Goal: Task Accomplishment & Management: Complete application form

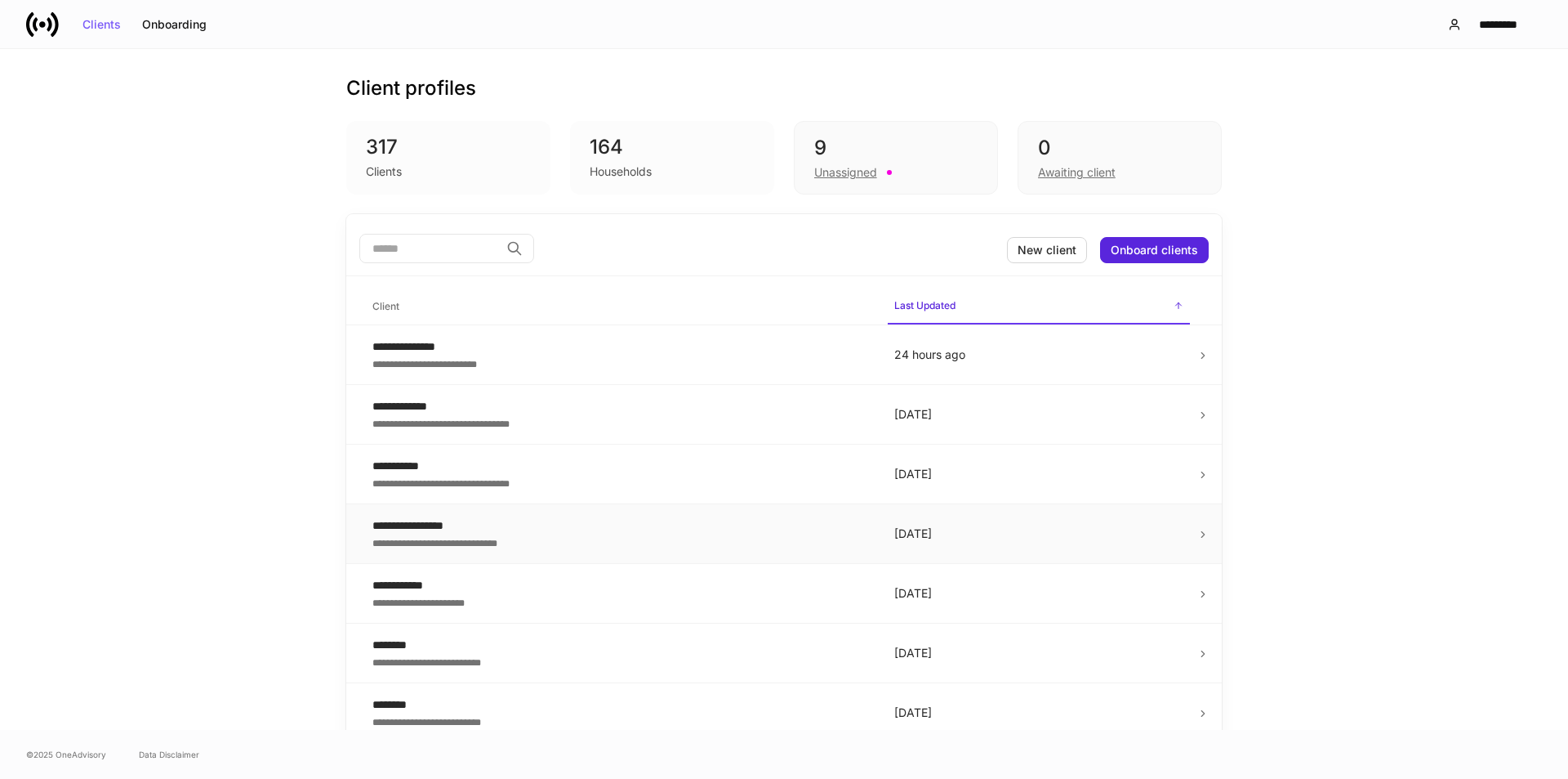
click at [572, 532] on div "**********" at bounding box center [620, 526] width 496 height 16
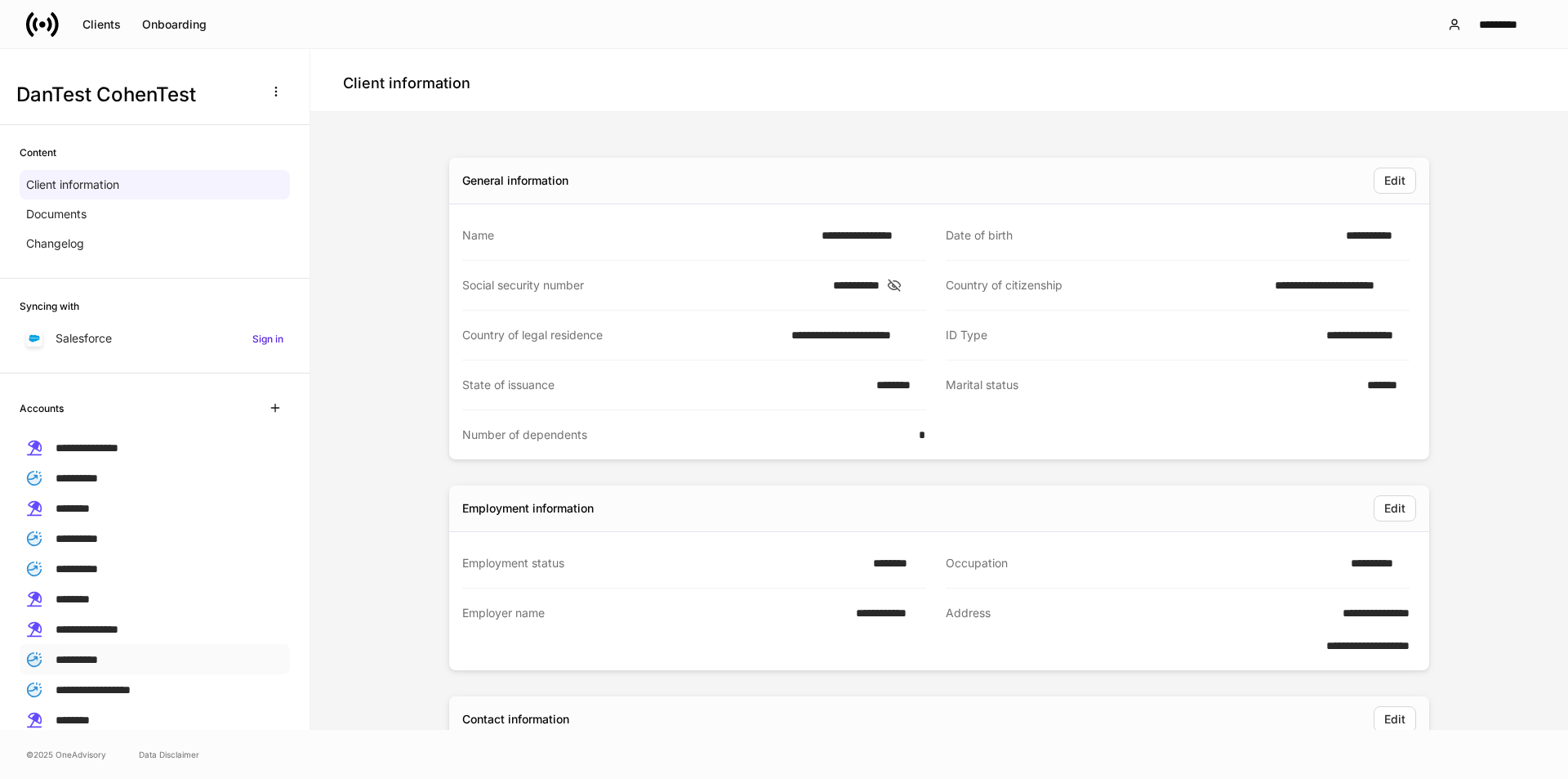
click at [87, 655] on span "**********" at bounding box center [77, 660] width 42 height 11
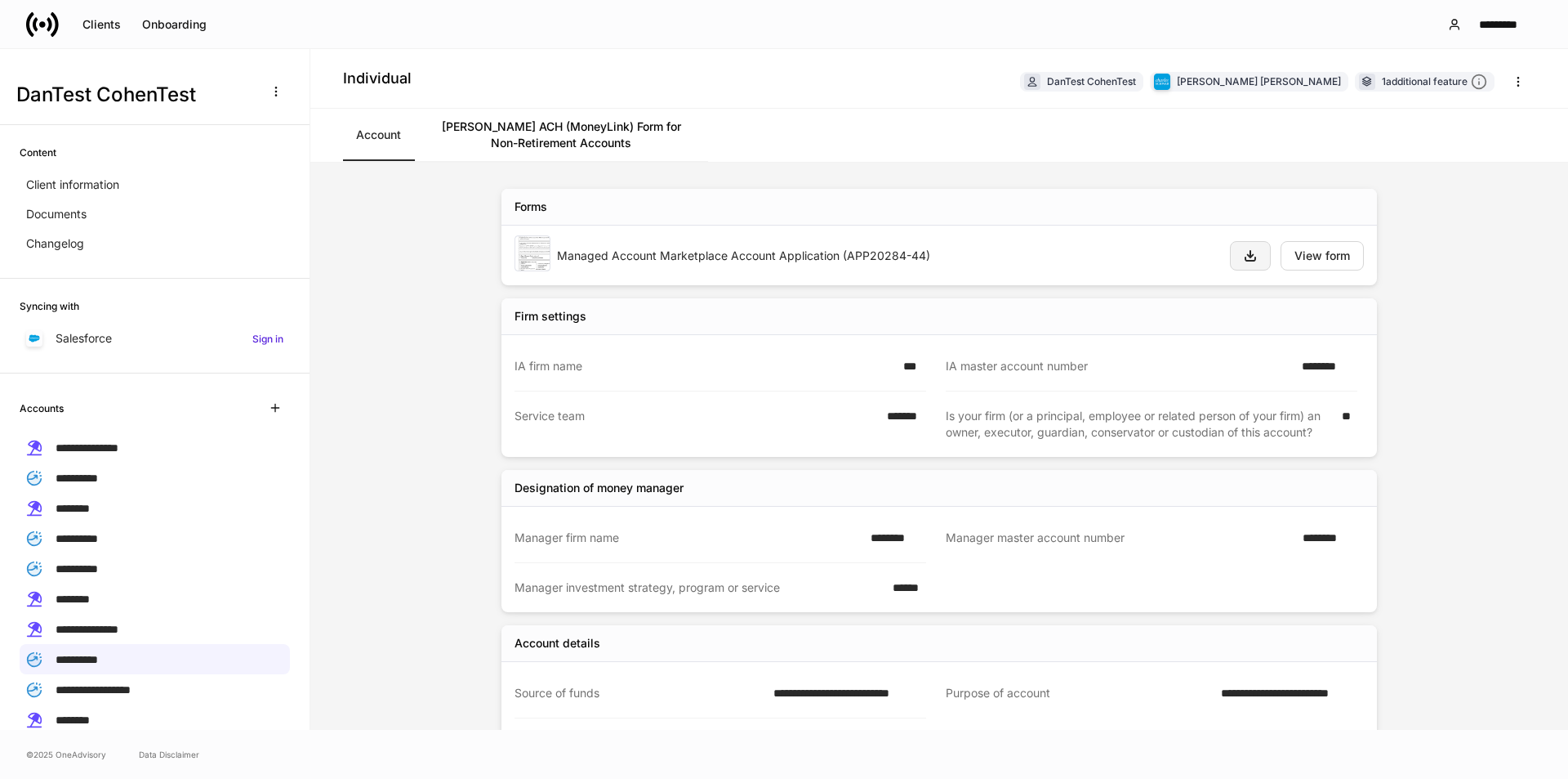
click at [1245, 256] on icon "button" at bounding box center [1250, 256] width 10 height 10
click at [1245, 253] on icon "button" at bounding box center [1250, 256] width 10 height 10
click at [1516, 79] on icon "button" at bounding box center [1518, 82] width 13 height 13
click at [1248, 778] on div at bounding box center [784, 779] width 1568 height 0
click at [830, 249] on div "Managed Account Marketplace Account Application (APP20284-44)" at bounding box center [887, 256] width 660 height 16
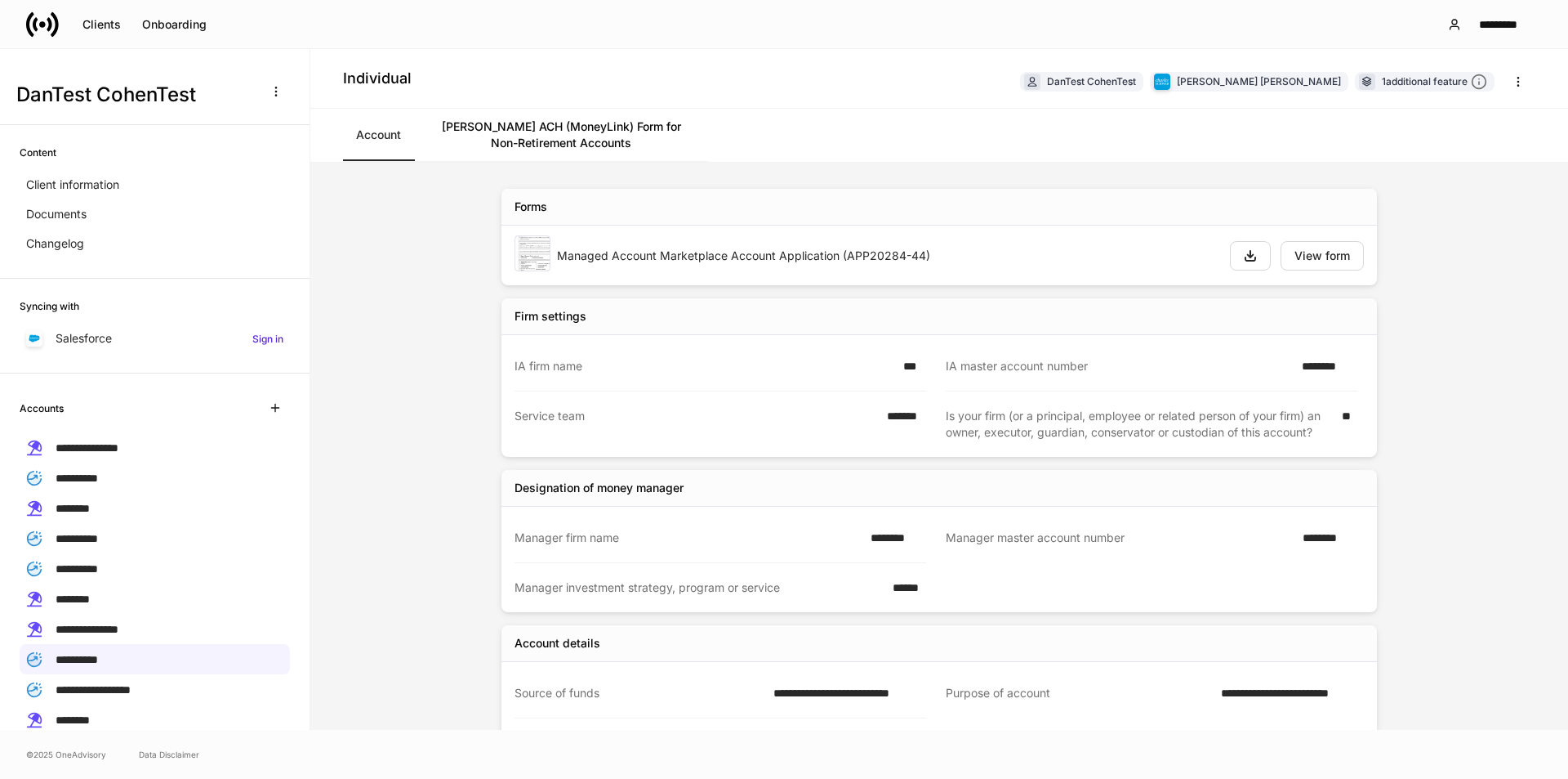
click at [565, 141] on link "[PERSON_NAME] ACH (MoneyLink) Form for Non-Retirement Accounts" at bounding box center [561, 135] width 294 height 52
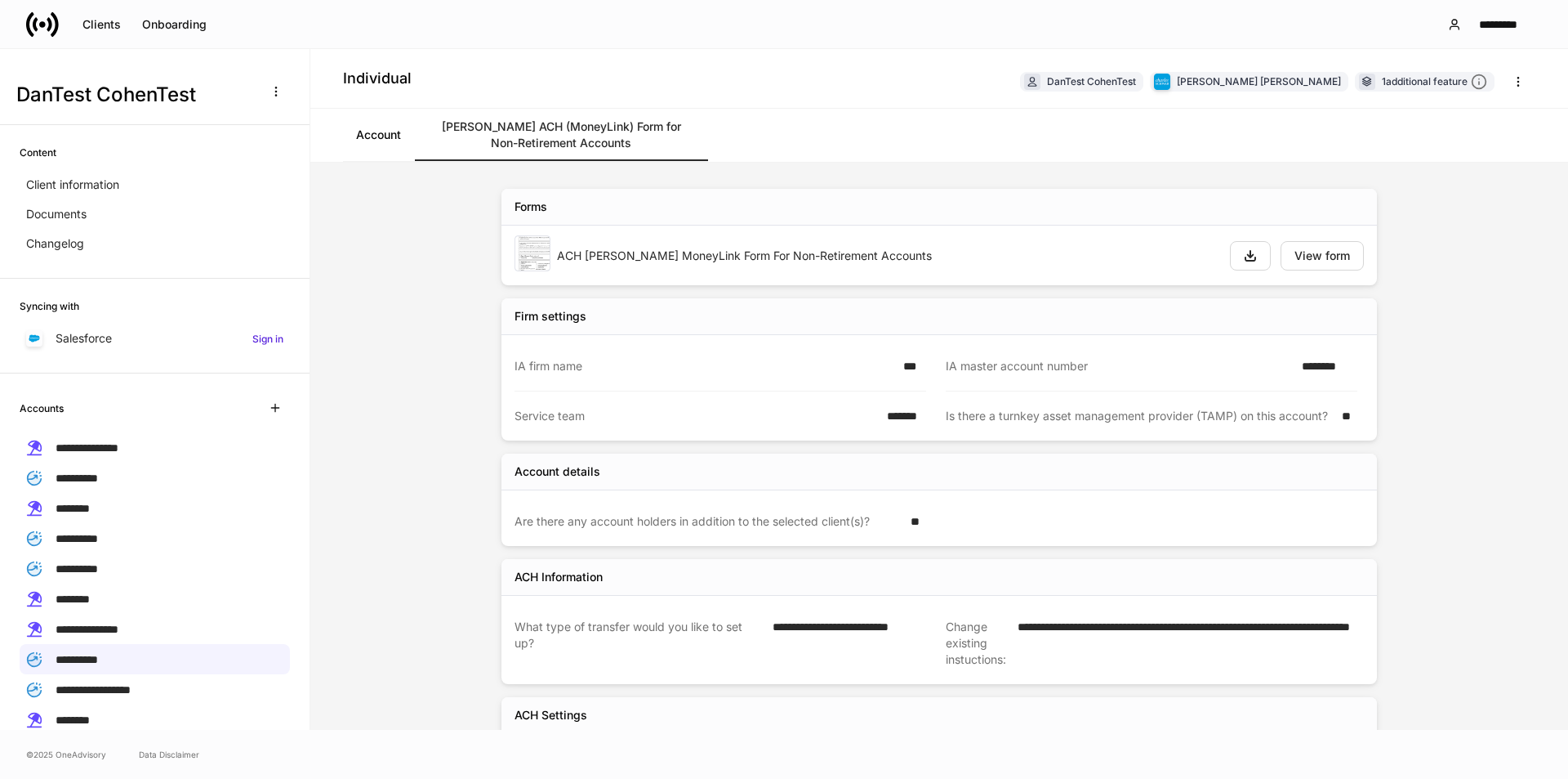
click at [383, 136] on link "Account" at bounding box center [378, 135] width 71 height 52
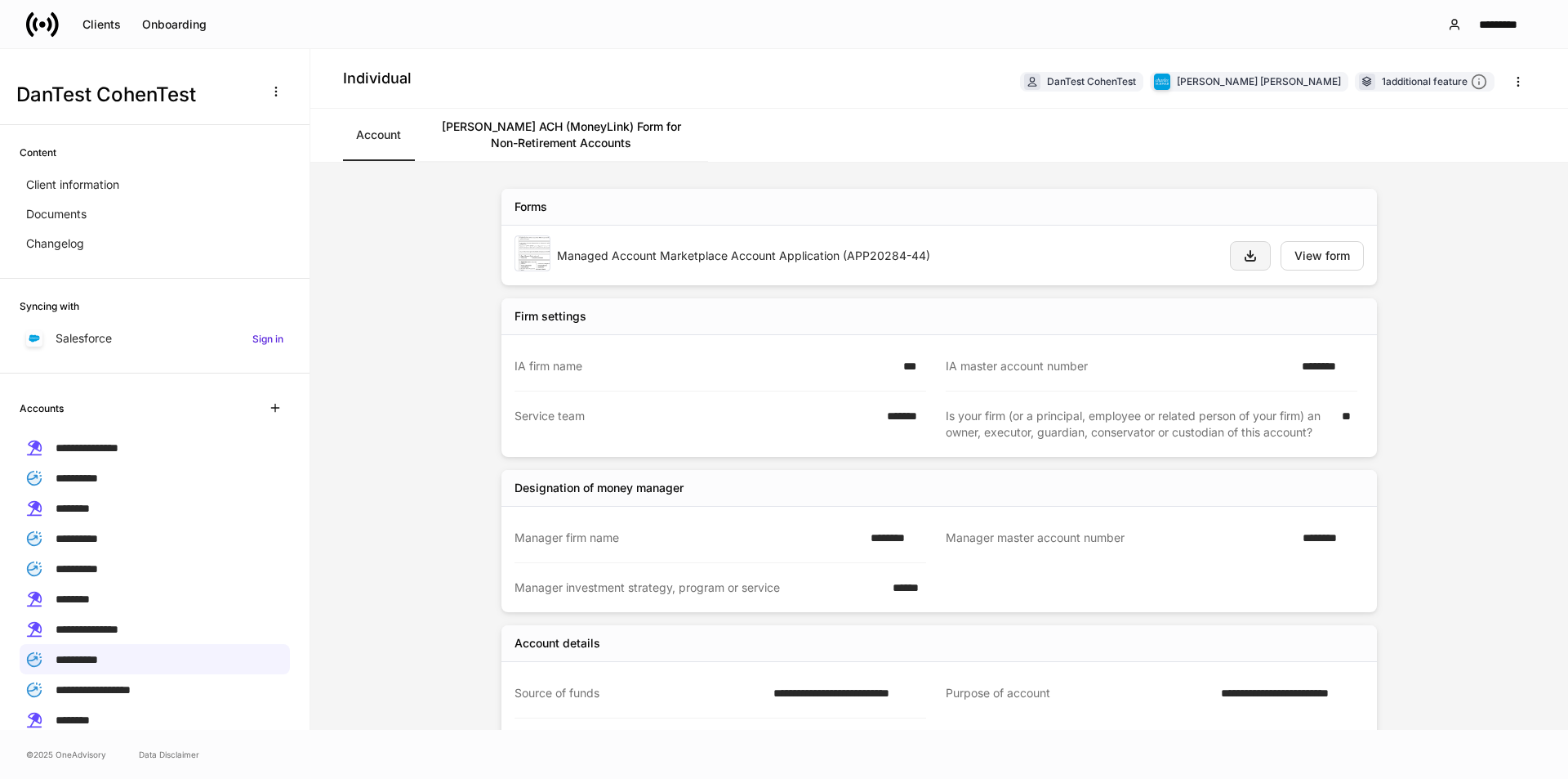
click at [1235, 254] on button "button" at bounding box center [1250, 256] width 41 height 29
click at [113, 25] on div "Clients" at bounding box center [101, 25] width 38 height 11
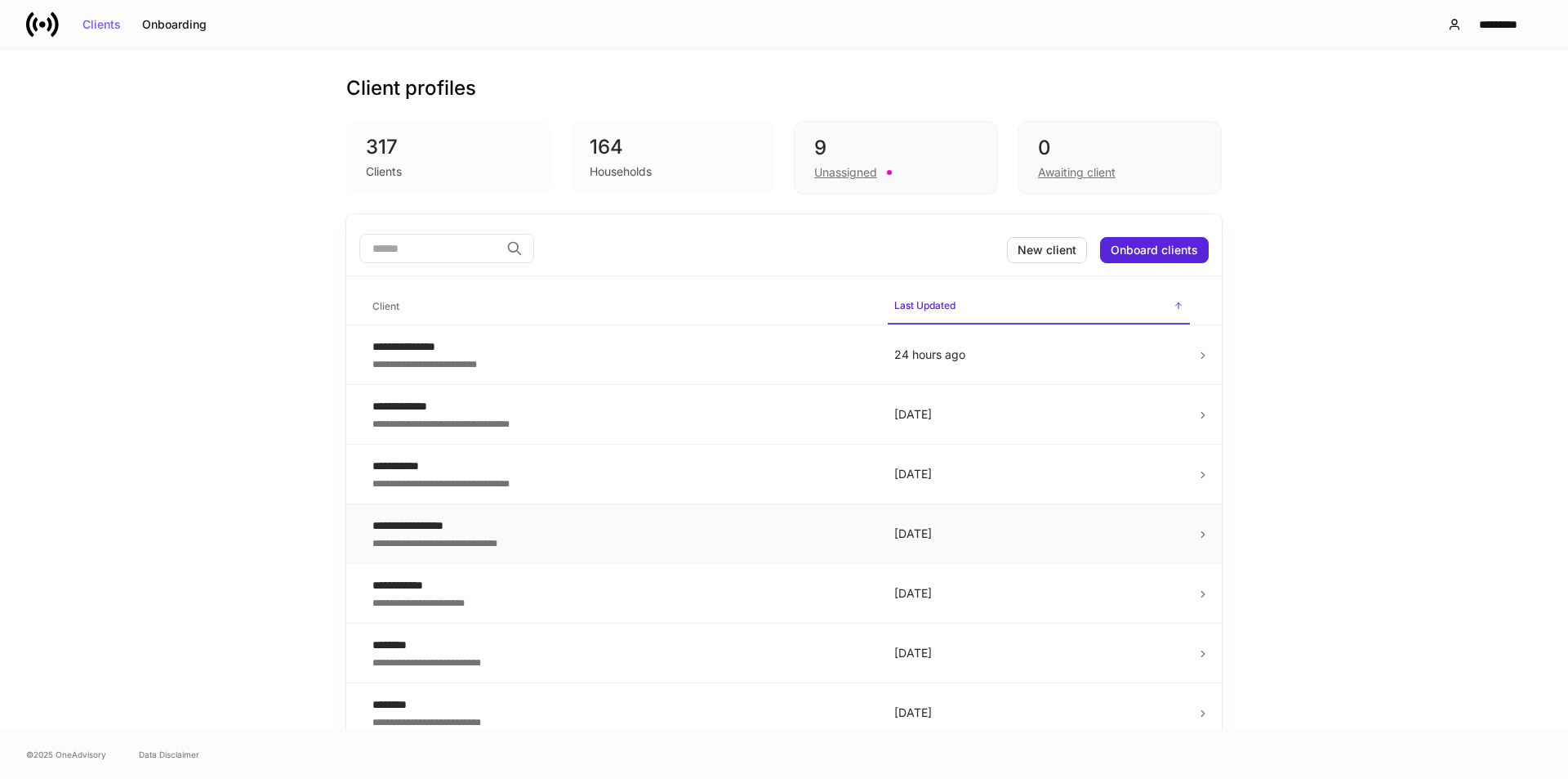
click at [521, 534] on div "**********" at bounding box center [620, 542] width 496 height 16
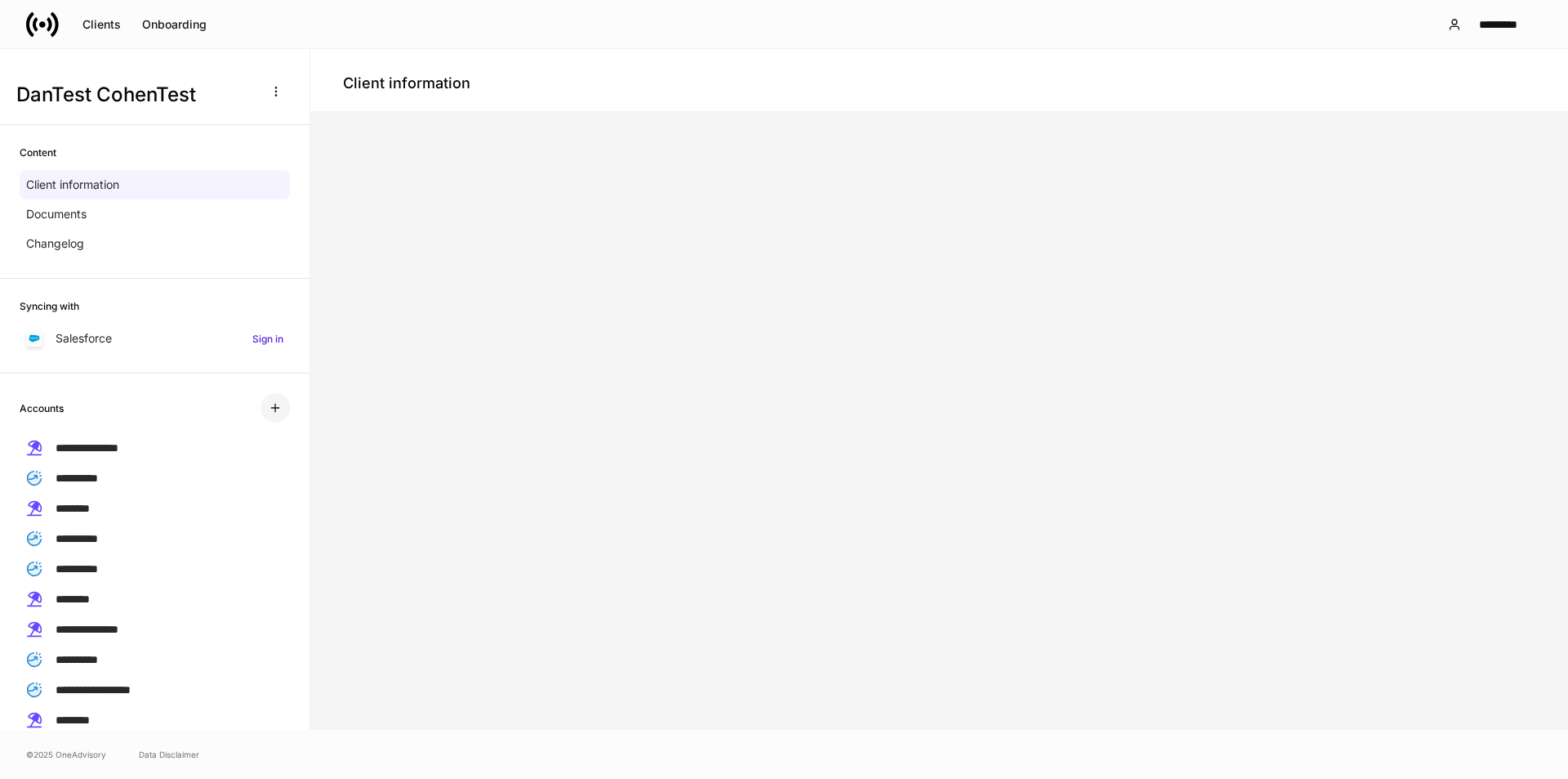
click at [271, 406] on icon "button" at bounding box center [275, 408] width 7 height 7
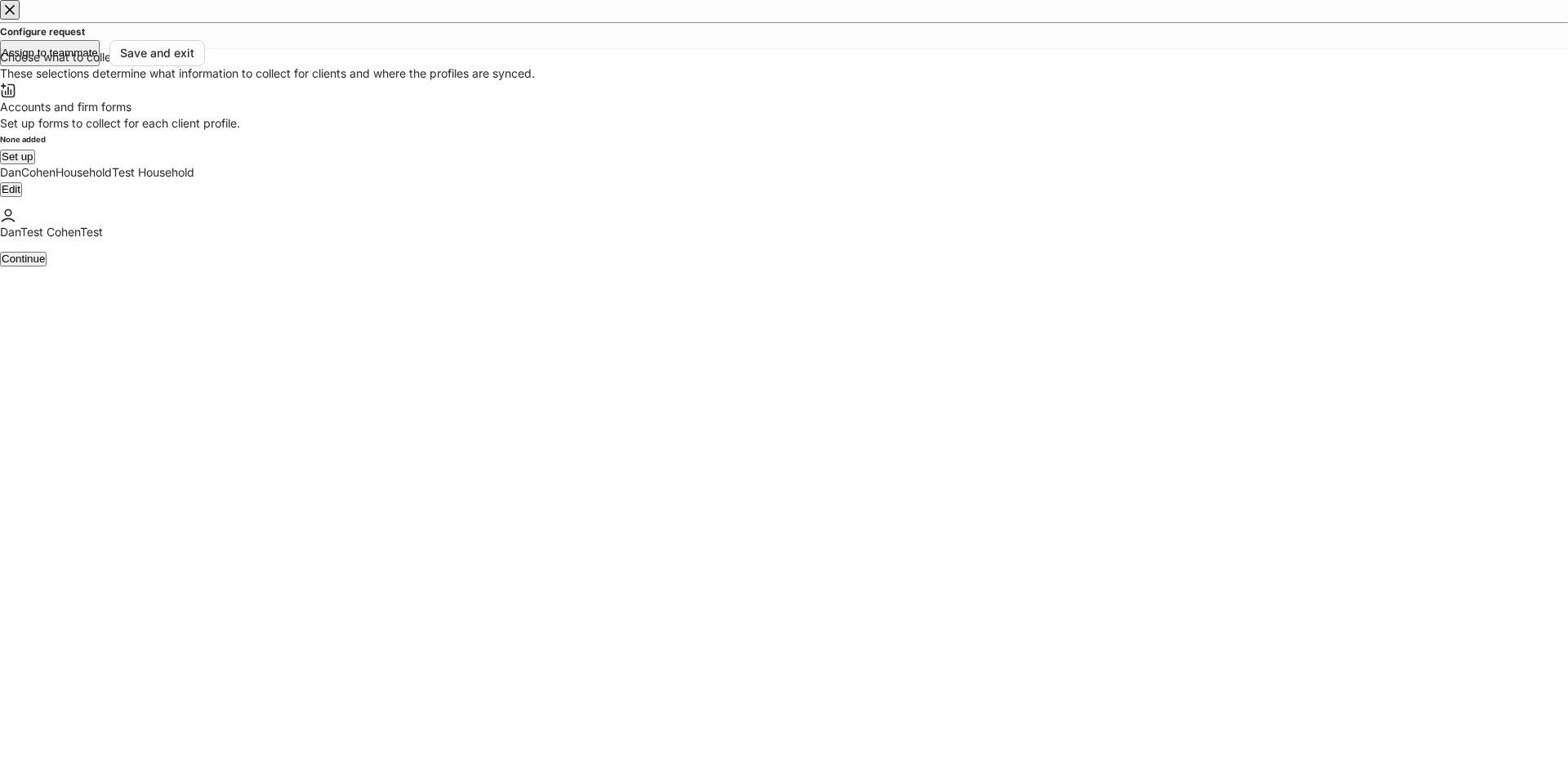
click at [35, 163] on button "Set up" at bounding box center [17, 156] width 35 height 14
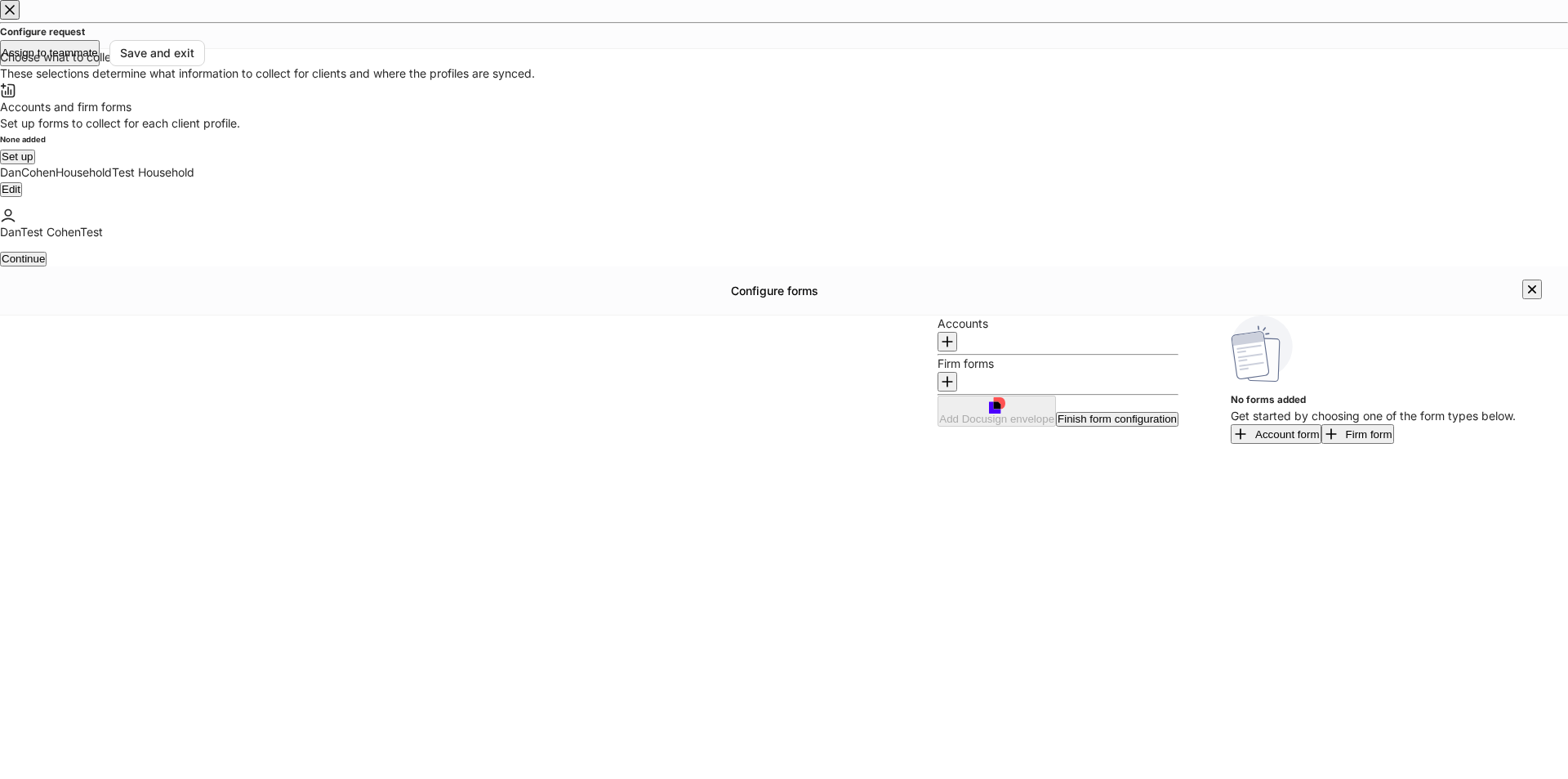
click at [1321, 424] on button "Firm form" at bounding box center [1357, 434] width 73 height 20
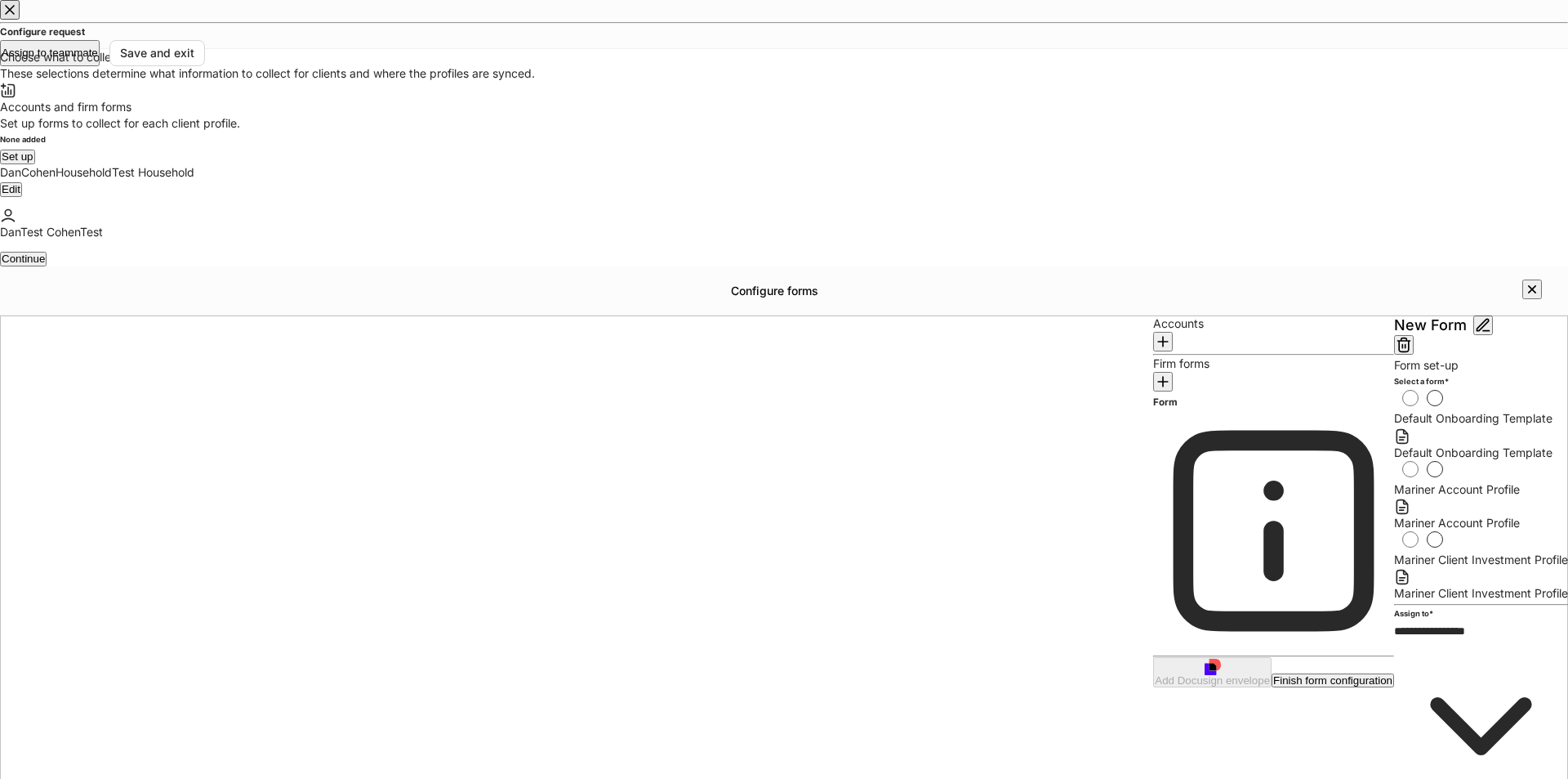
click at [1394, 482] on span "Mariner Account Profile" at bounding box center [1457, 489] width 126 height 14
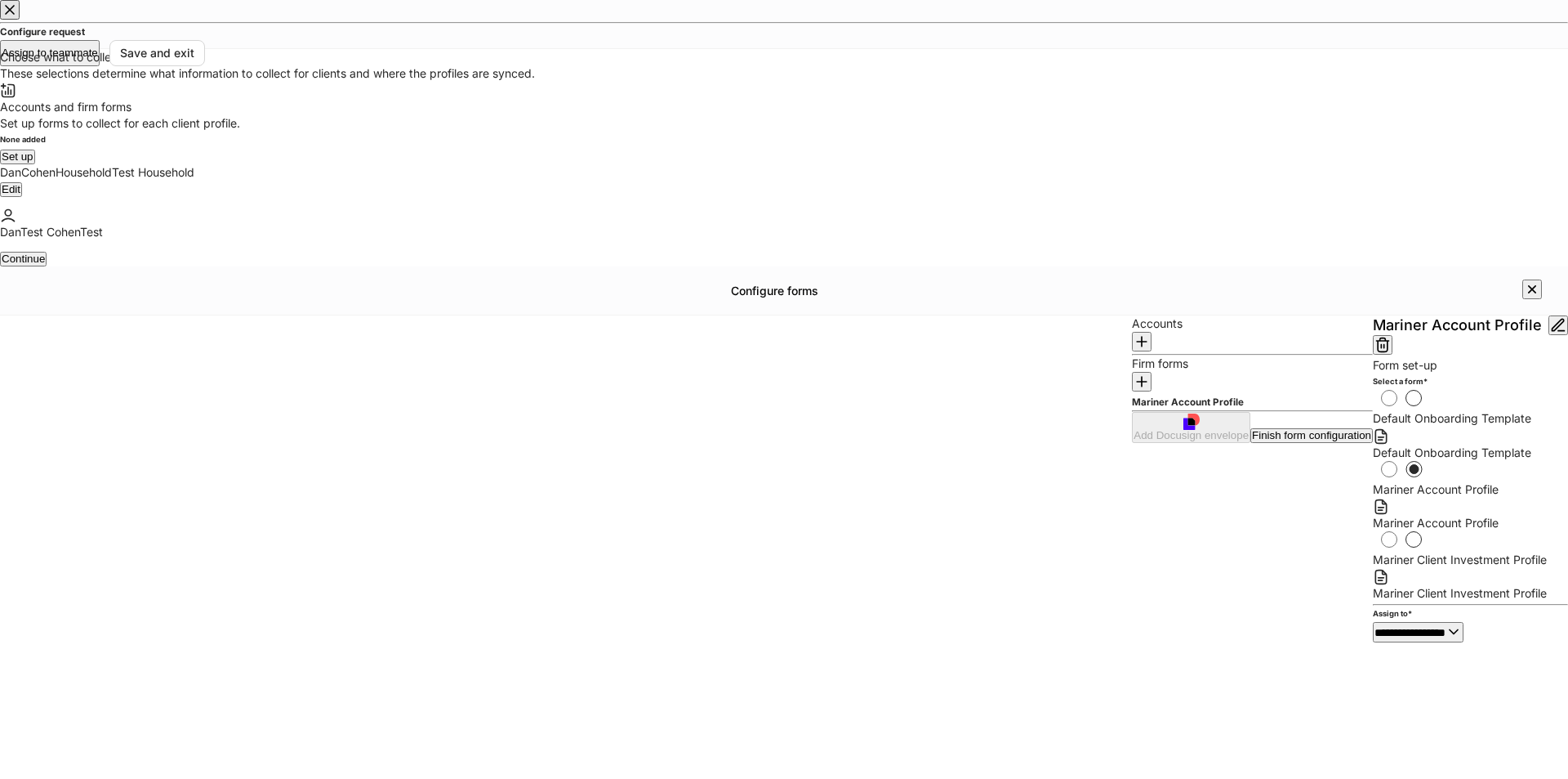
click at [1252, 441] on div "Finish form configuration" at bounding box center [1311, 435] width 119 height 11
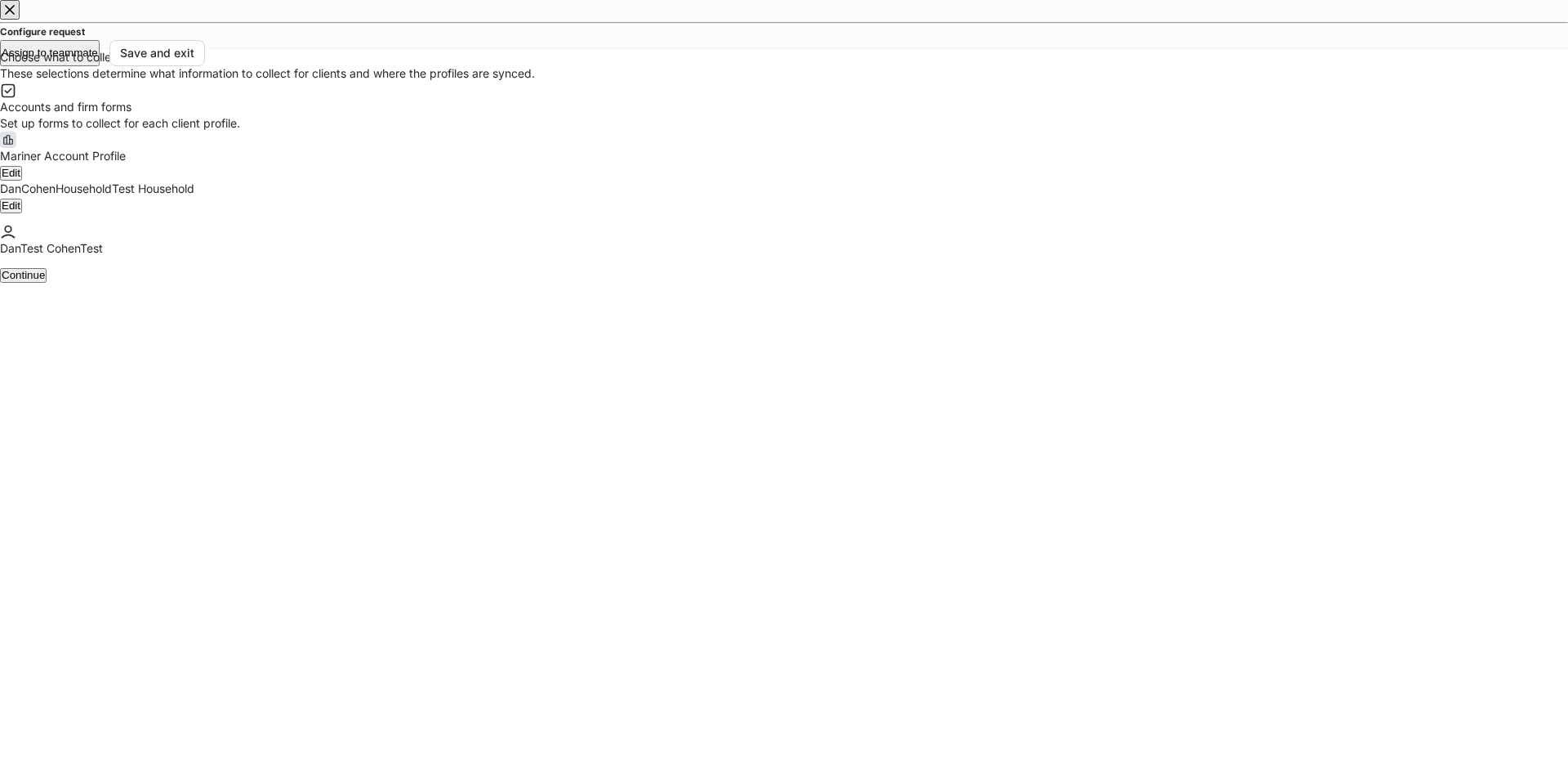
click at [47, 282] on button "Continue" at bounding box center [23, 275] width 47 height 14
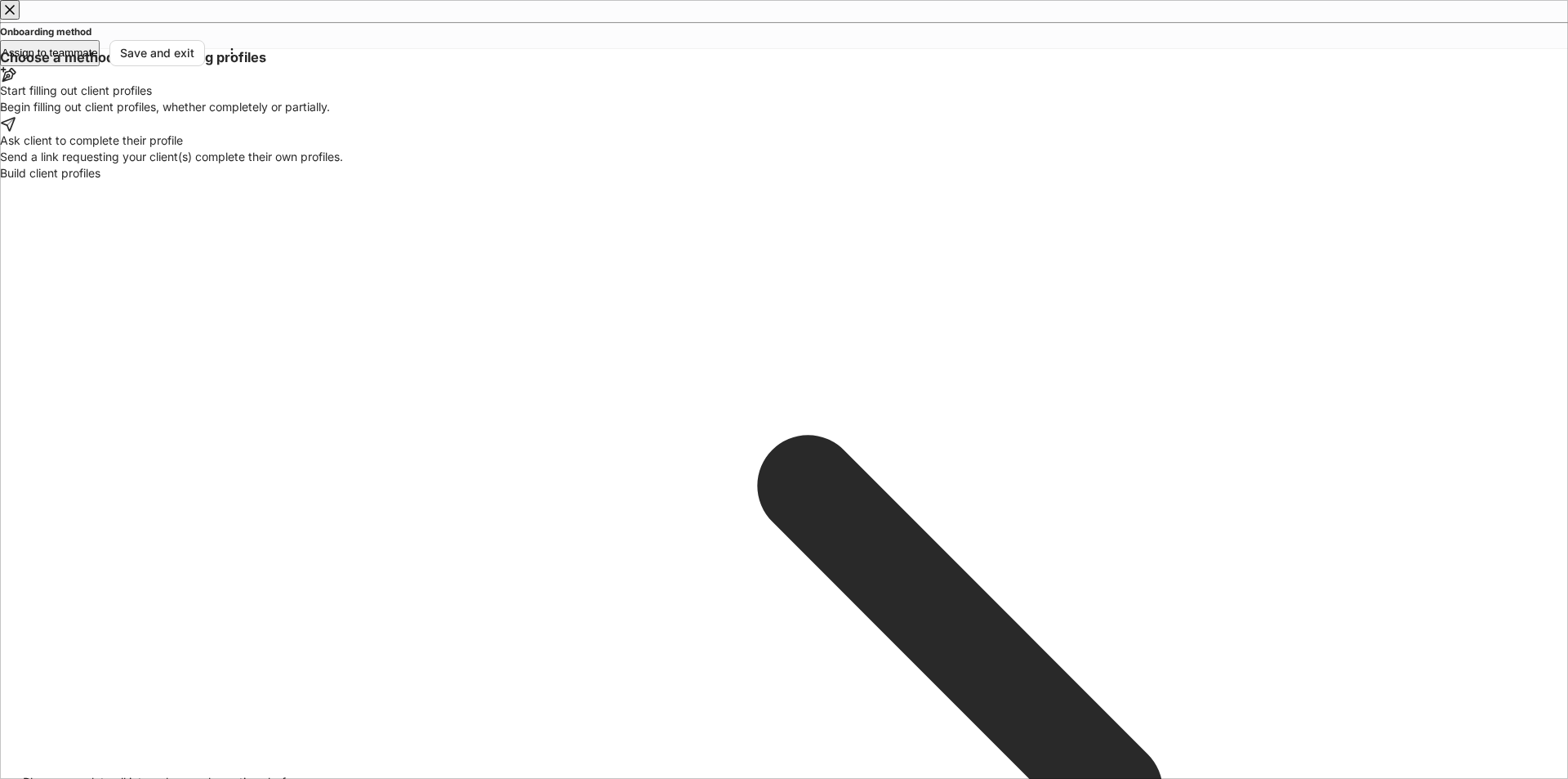
click at [692, 115] on div "Begin filling out client profiles, whether completely or partially." at bounding box center [784, 107] width 1568 height 16
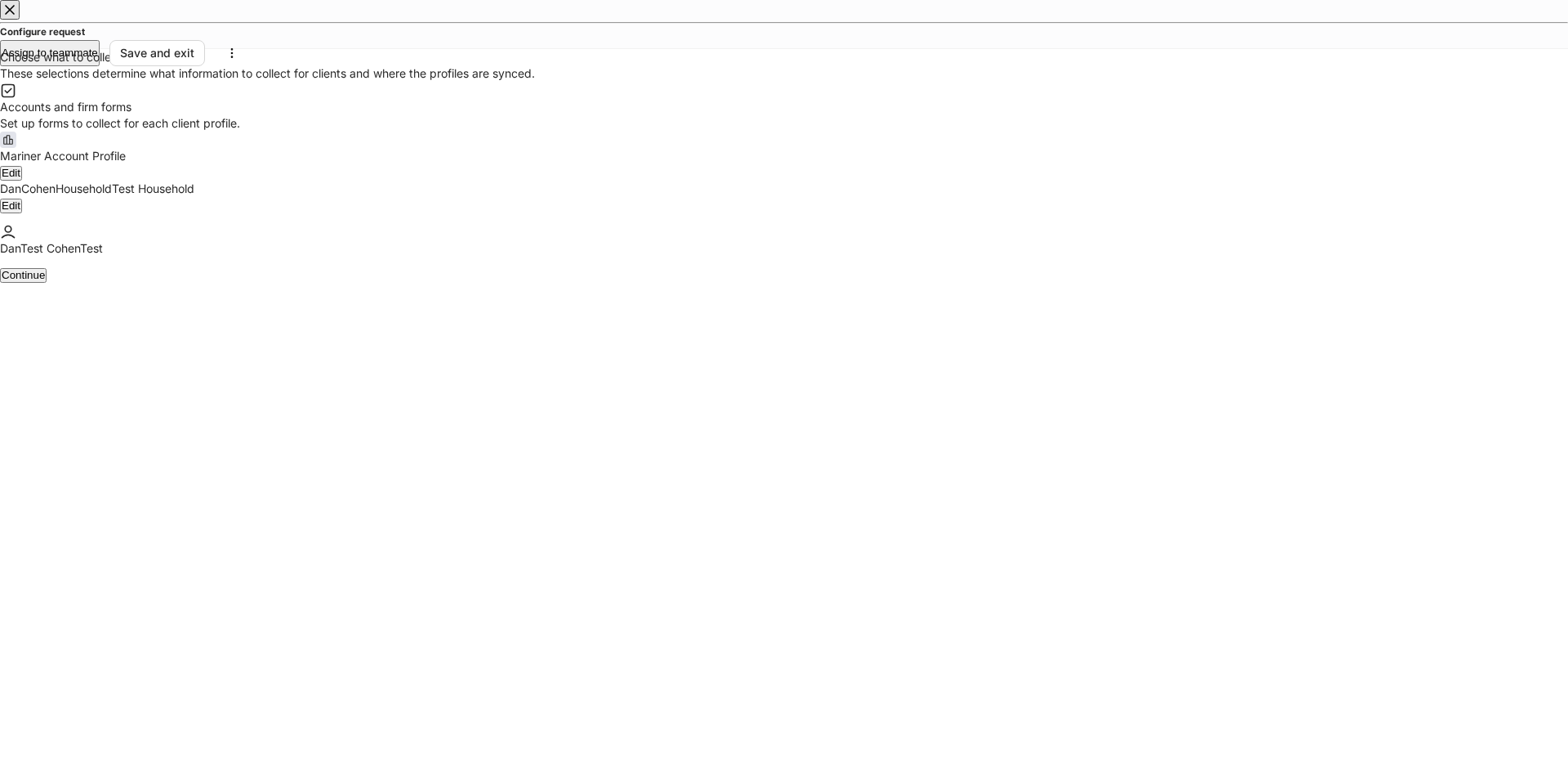
click at [47, 283] on div "Continue" at bounding box center [784, 275] width 1568 height 16
click at [249, 40] on button "button" at bounding box center [232, 53] width 34 height 26
click at [1479, 283] on p "Delete request" at bounding box center [784, 291] width 1568 height 16
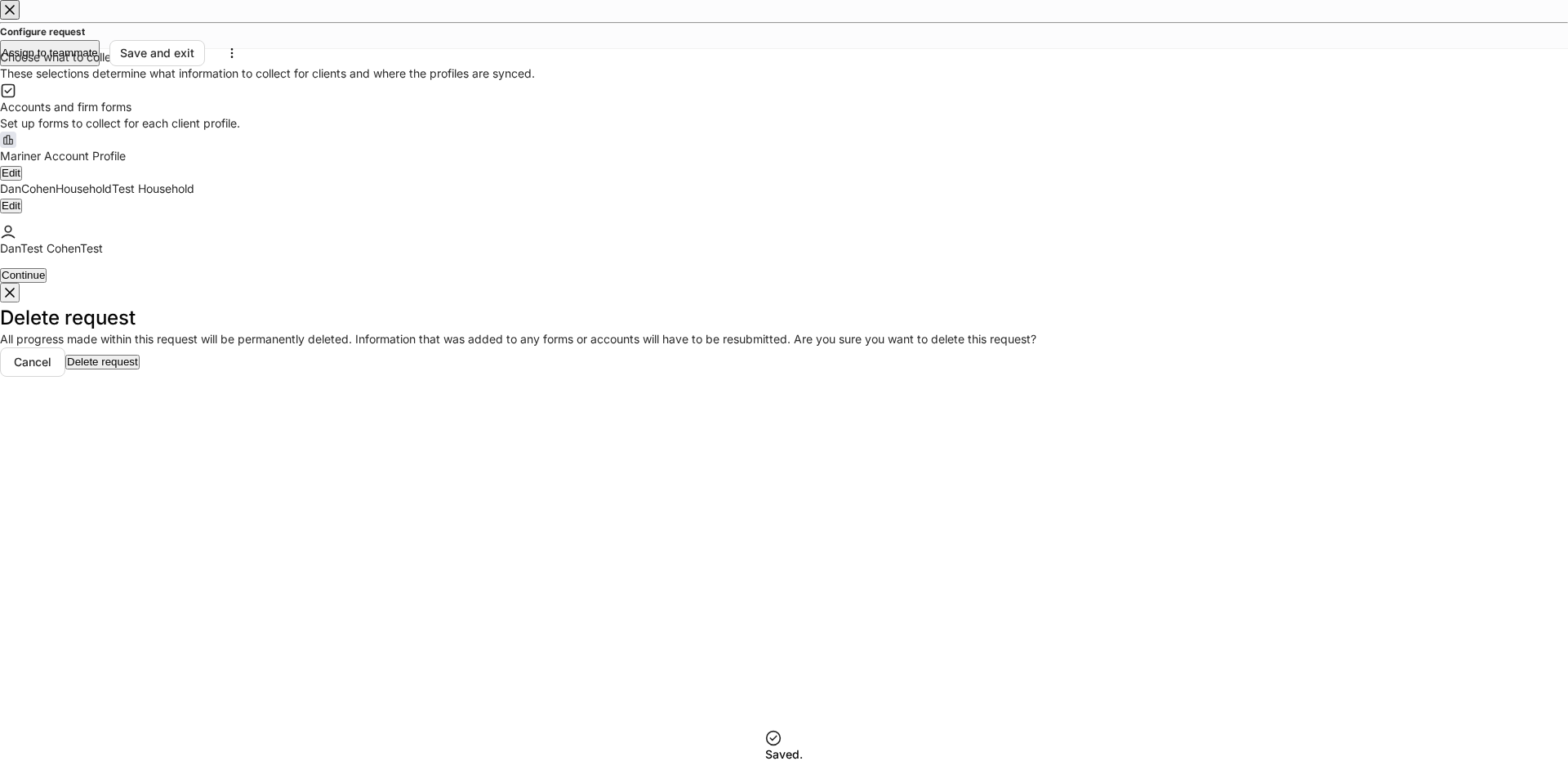
click at [138, 367] on div "Delete request" at bounding box center [102, 361] width 71 height 11
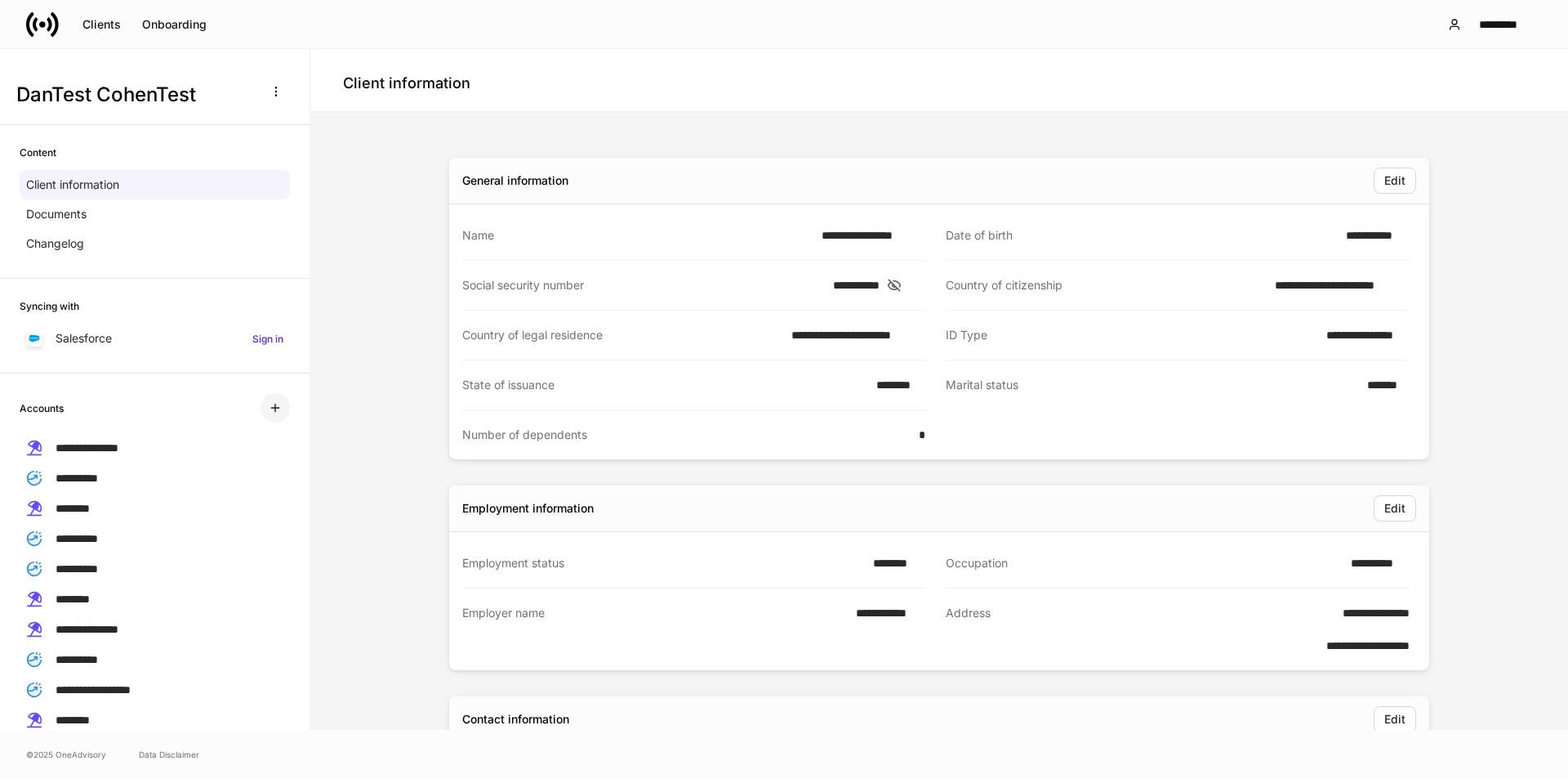
click at [269, 410] on icon "button" at bounding box center [275, 408] width 13 height 13
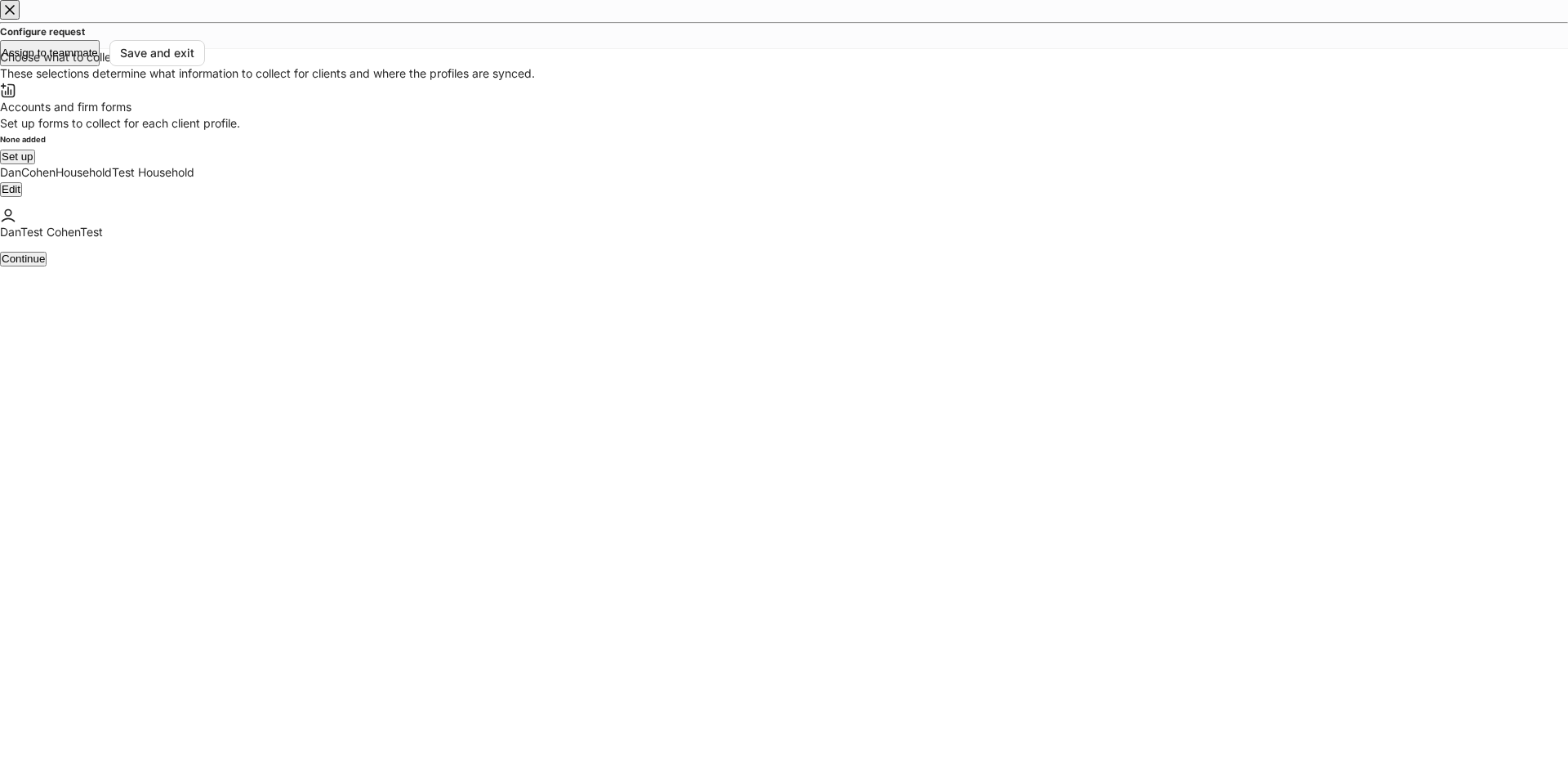
click at [35, 163] on button "Set up" at bounding box center [17, 156] width 35 height 14
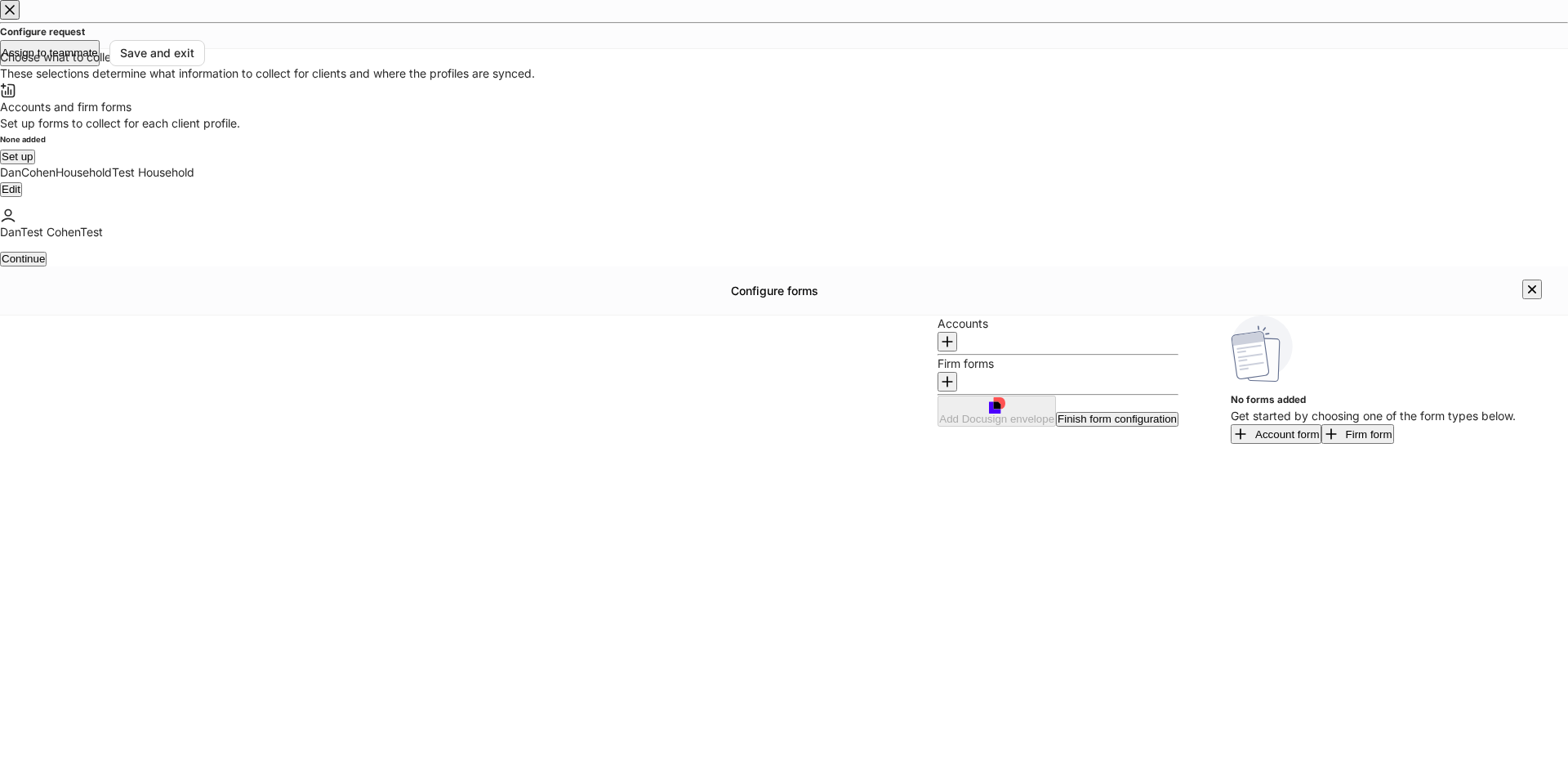
click at [1231, 316] on div "No forms added Get started by choosing one of the form types below. Account for…" at bounding box center [1373, 381] width 285 height 131
click at [1323, 426] on div "Firm form" at bounding box center [1357, 434] width 69 height 16
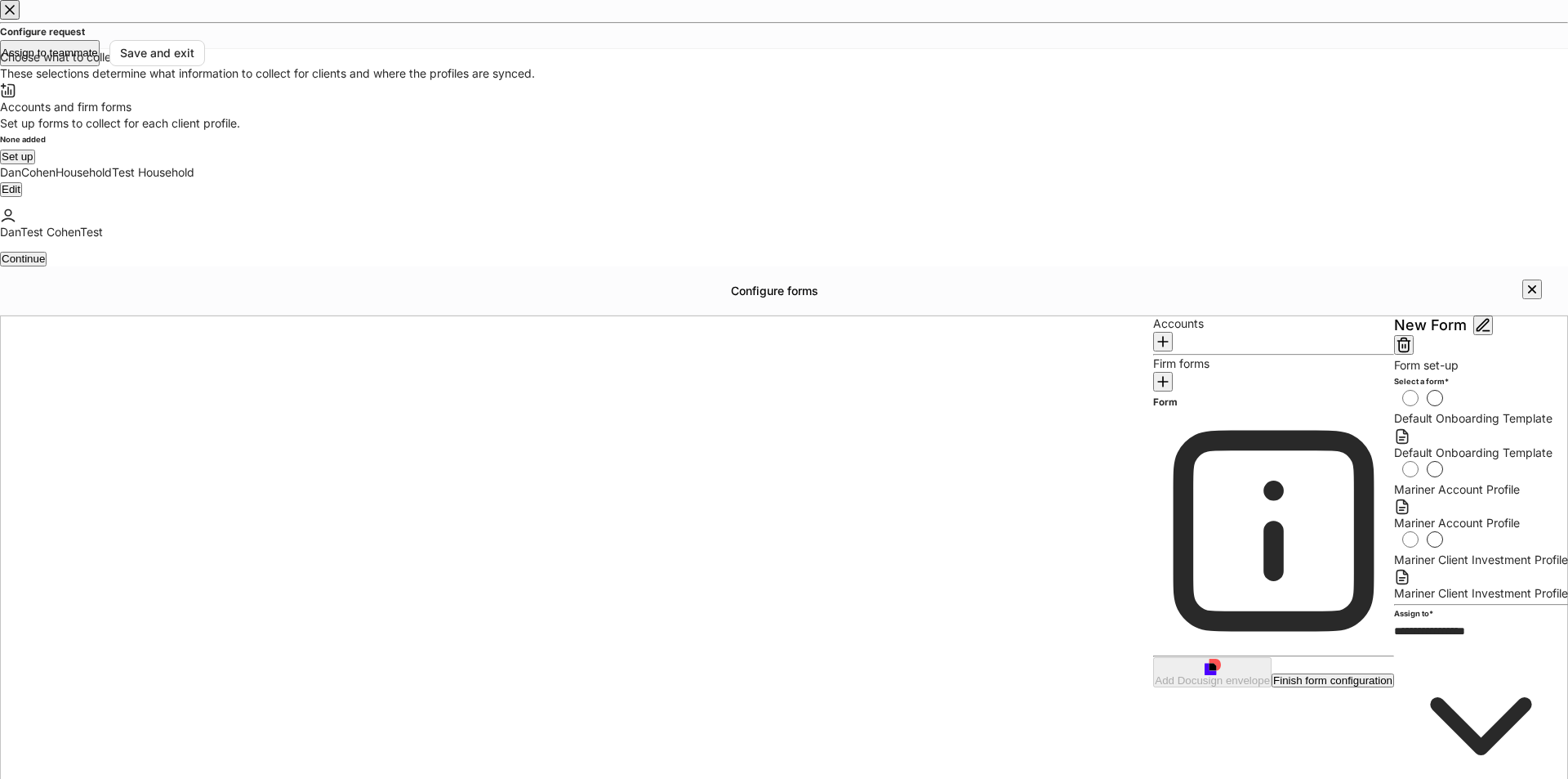
click at [1394, 482] on span "Mariner Account Profile" at bounding box center [1457, 489] width 126 height 14
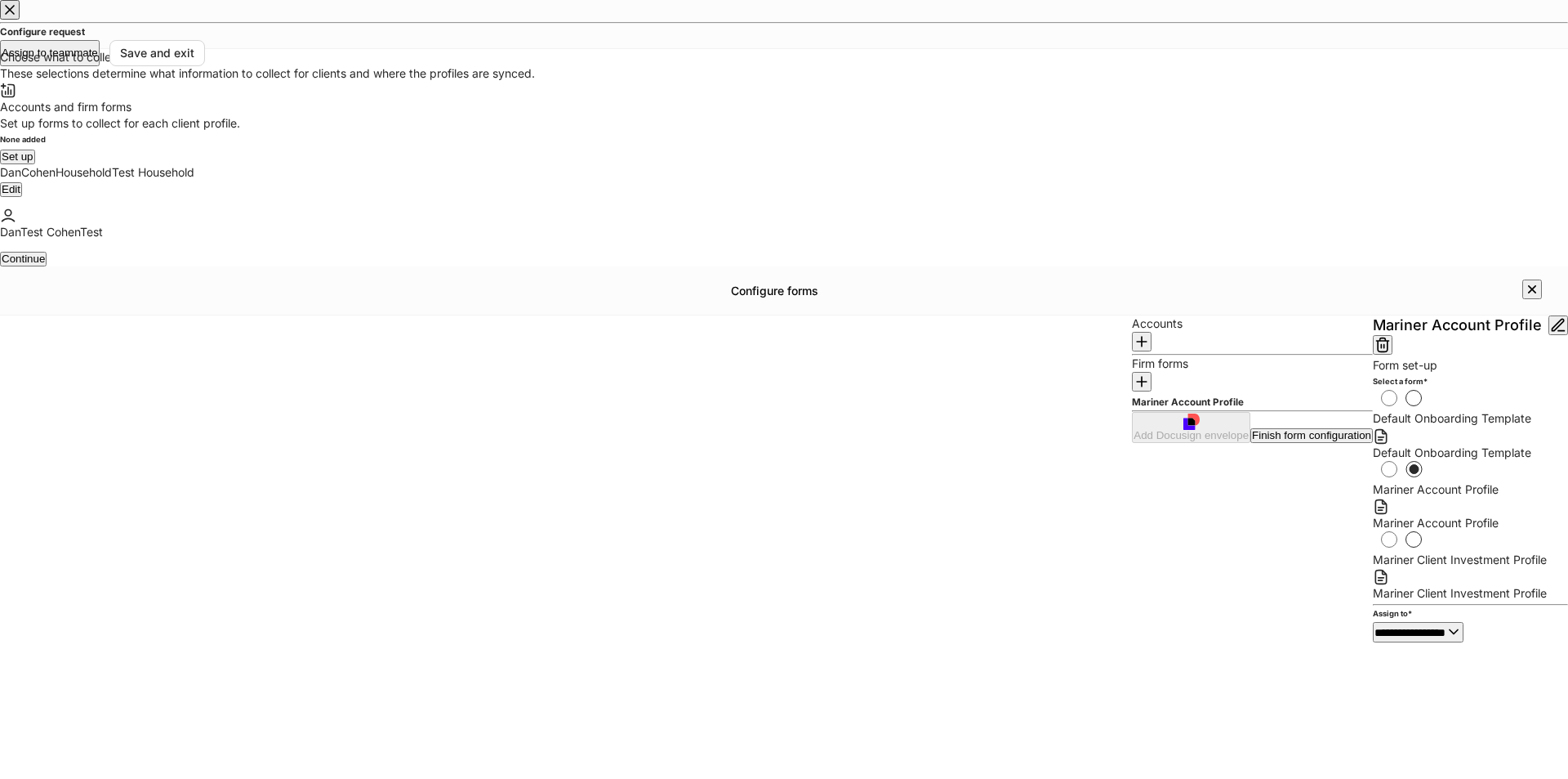
drag, startPoint x: 639, startPoint y: 110, endPoint x: 653, endPoint y: 118, distance: 16.1
click at [1373, 316] on div "Mariner Account Profile" at bounding box center [1470, 336] width 195 height 42
click at [1252, 441] on div "Finish form configuration" at bounding box center [1311, 435] width 119 height 11
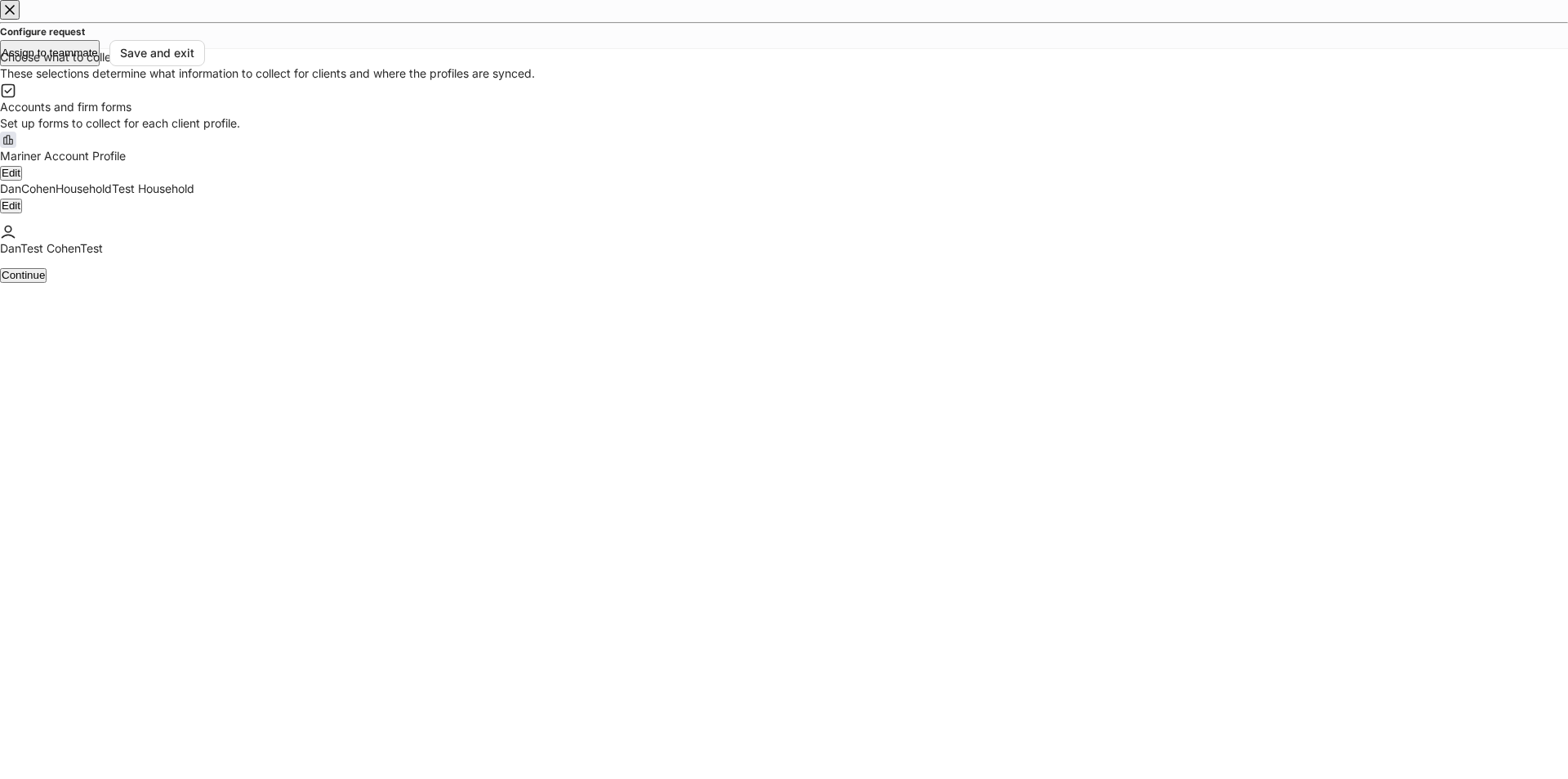
click at [45, 280] on div "Continue" at bounding box center [23, 275] width 43 height 11
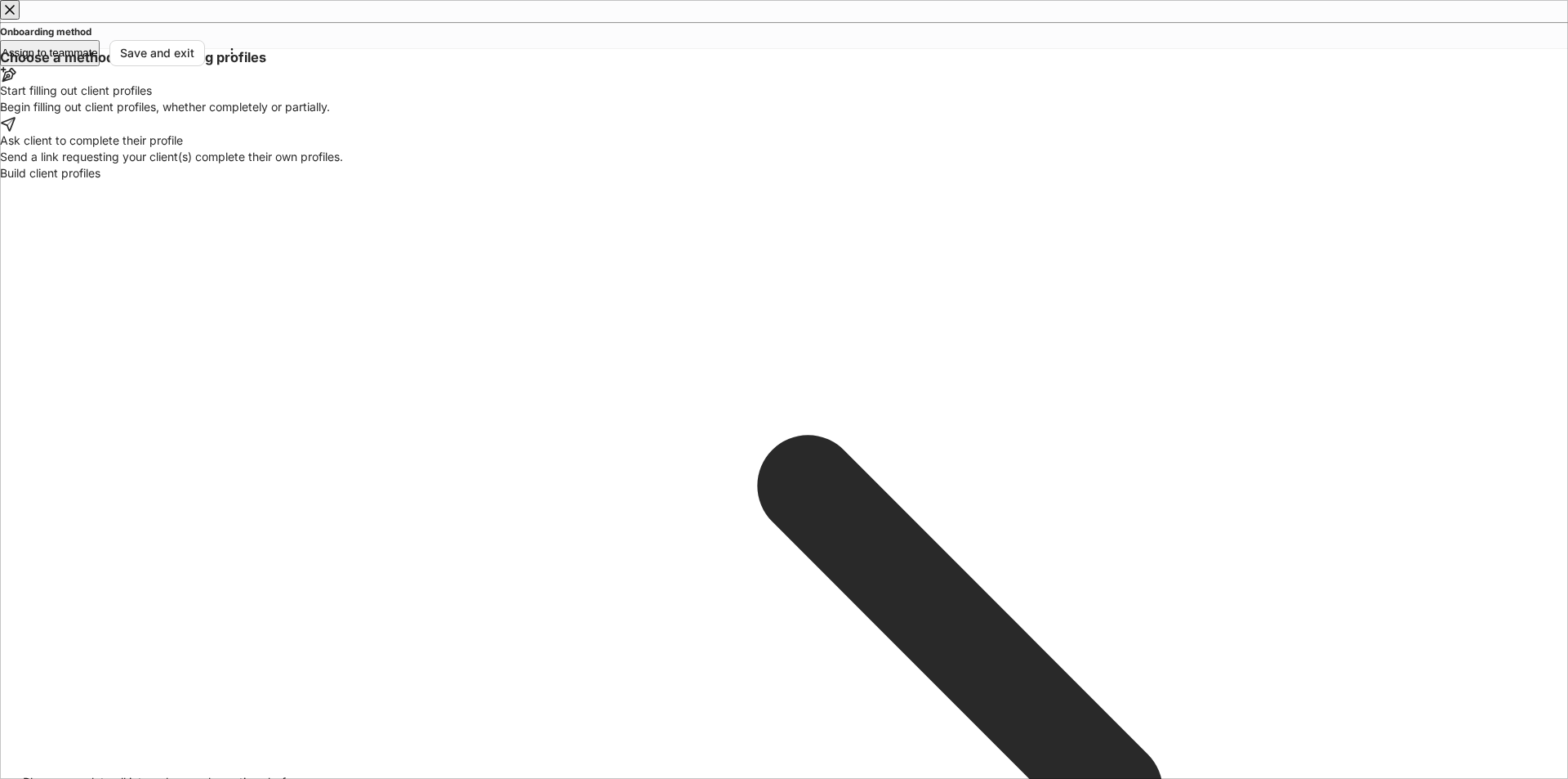
click at [666, 115] on div "Begin filling out client profiles, whether completely or partially." at bounding box center [784, 107] width 1568 height 16
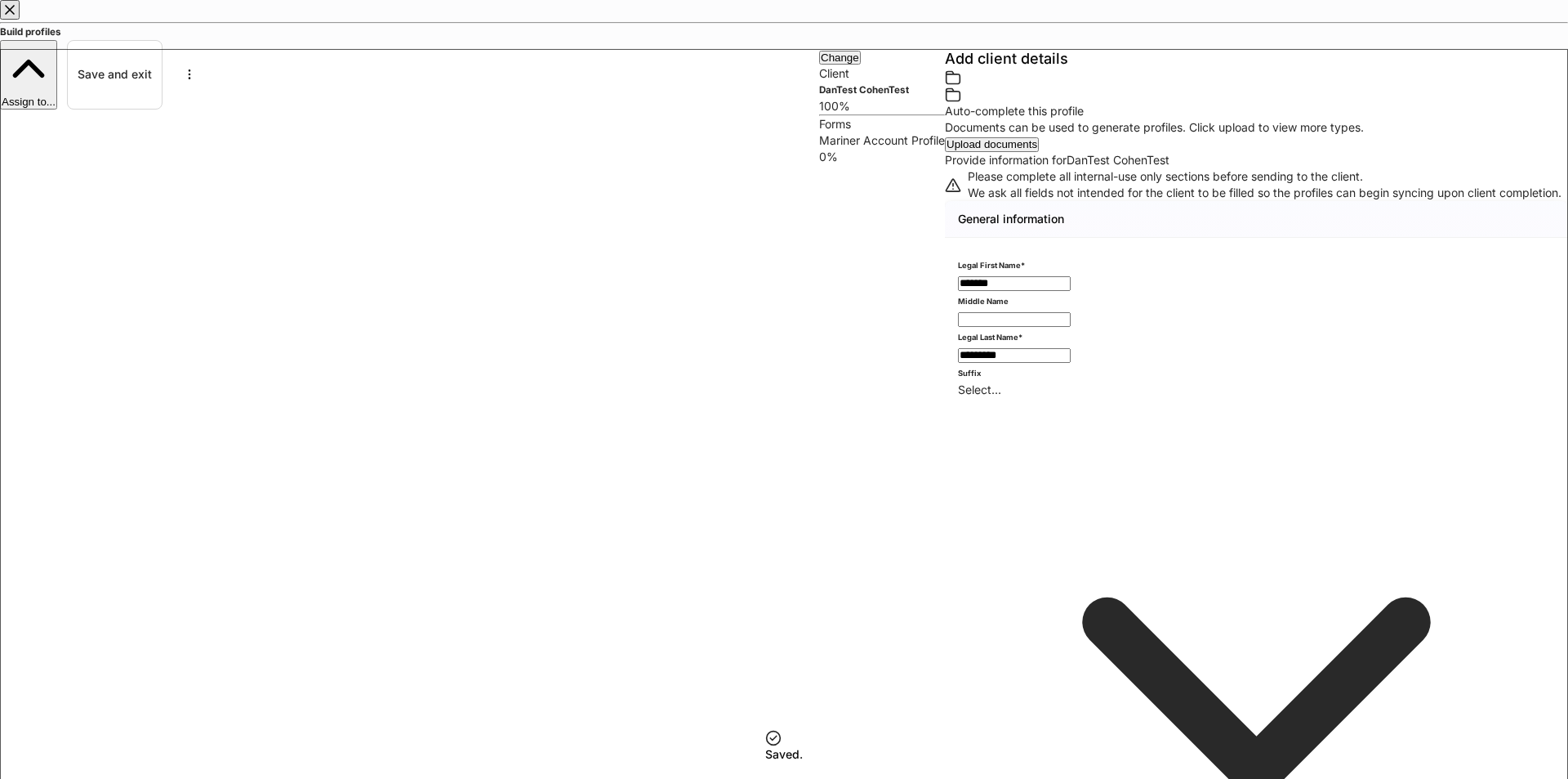
click at [820, 149] on p "Mariner Account Profile" at bounding box center [882, 141] width 126 height 16
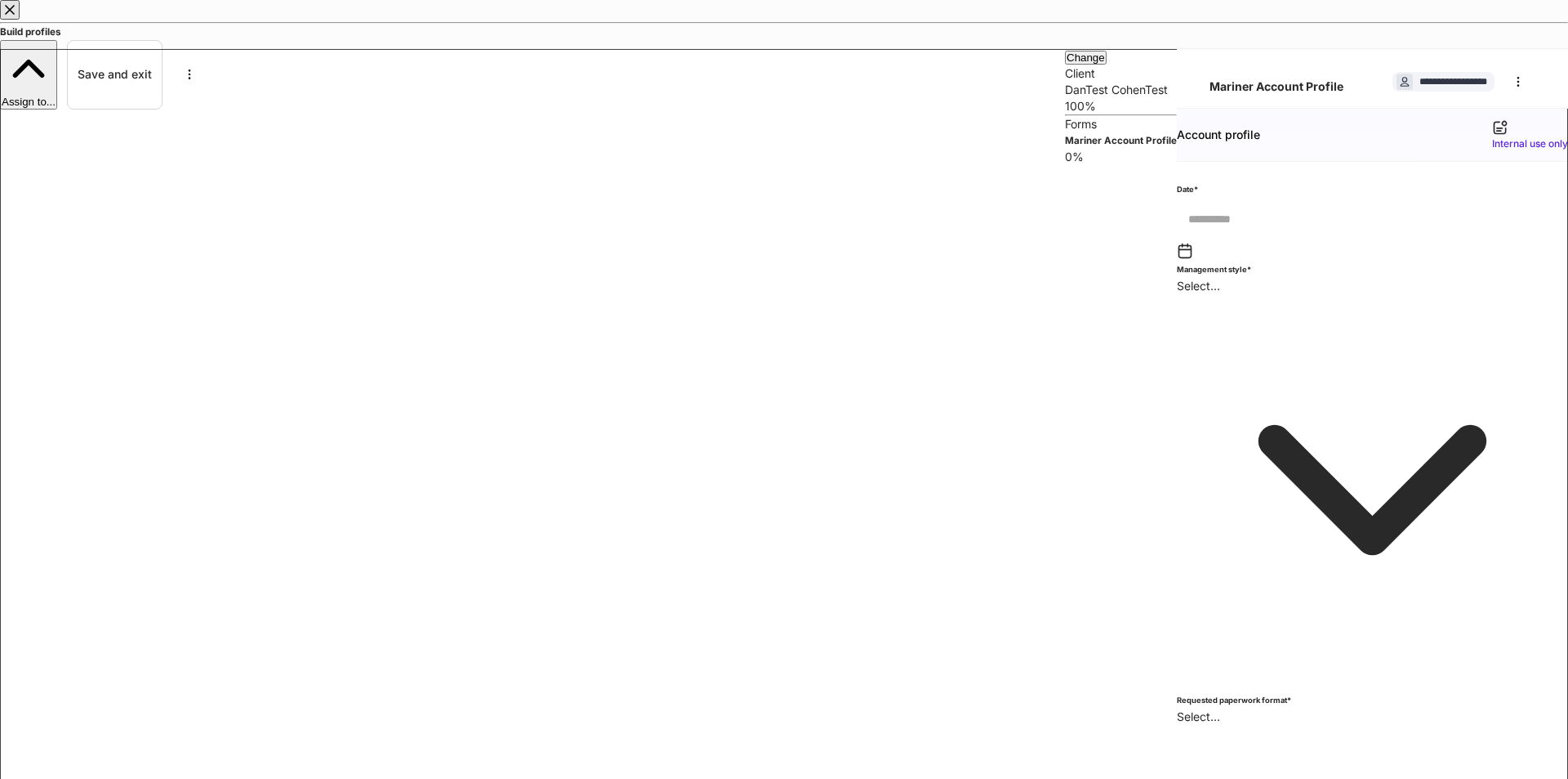
click at [1077, 46] on div "Build profiles Assign to... Save and exit" at bounding box center [784, 55] width 1568 height 110
drag, startPoint x: 1101, startPoint y: 37, endPoint x: 1095, endPoint y: 44, distance: 9.2
click at [1101, 37] on div "Build profiles Assign to... Save and exit" at bounding box center [784, 55] width 1568 height 110
